Goal: Navigation & Orientation: Find specific page/section

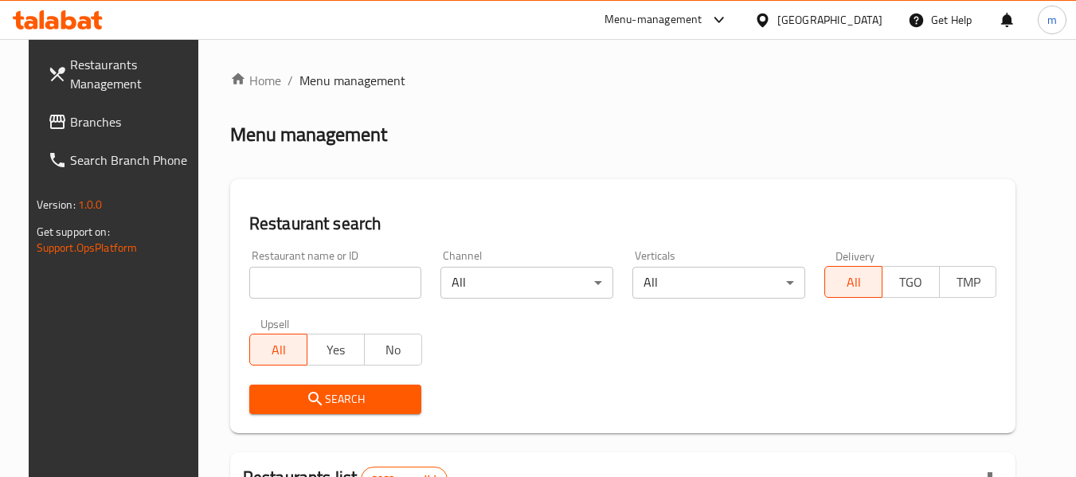
click at [859, 21] on div "[GEOGRAPHIC_DATA]" at bounding box center [830, 20] width 105 height 18
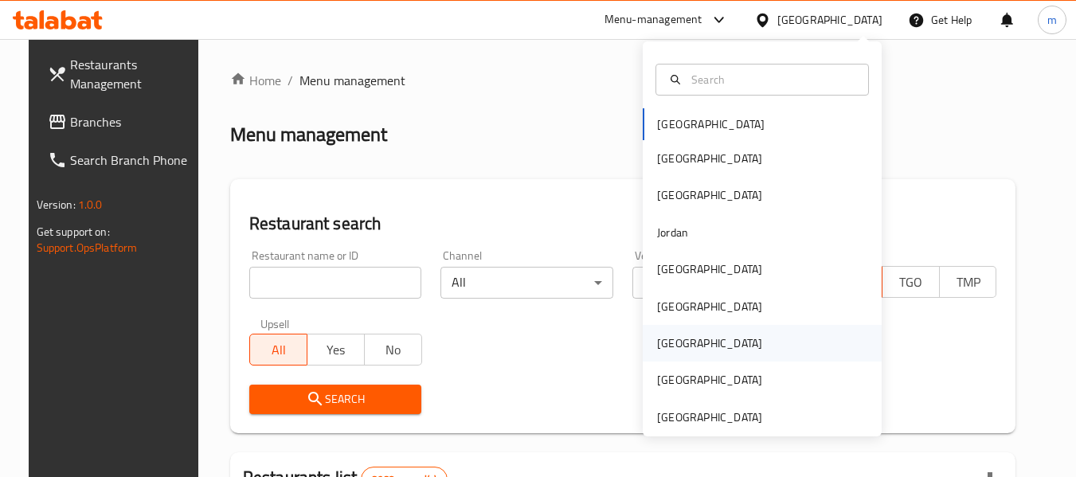
click at [660, 339] on div "[GEOGRAPHIC_DATA]" at bounding box center [709, 344] width 105 height 18
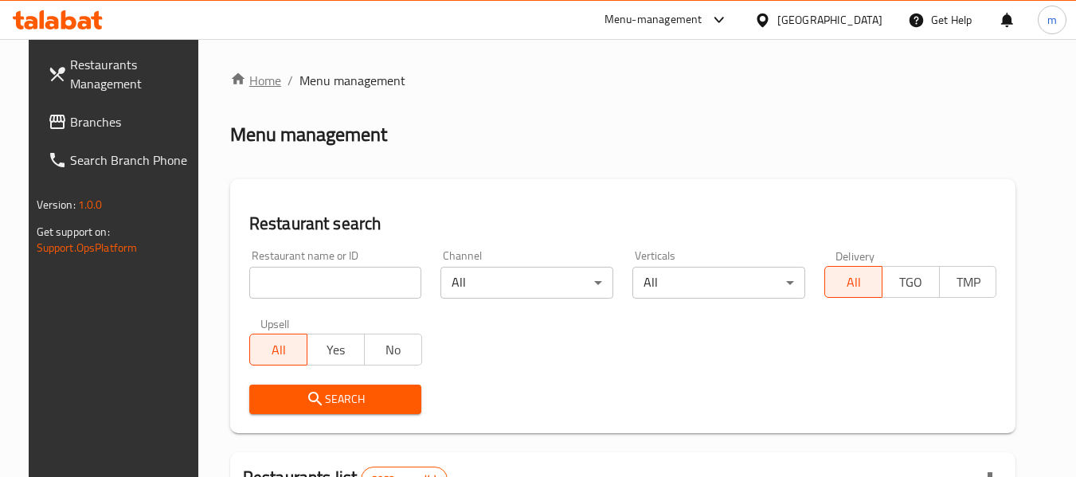
click at [246, 79] on link "Home" at bounding box center [255, 80] width 51 height 19
